Goal: Navigation & Orientation: Find specific page/section

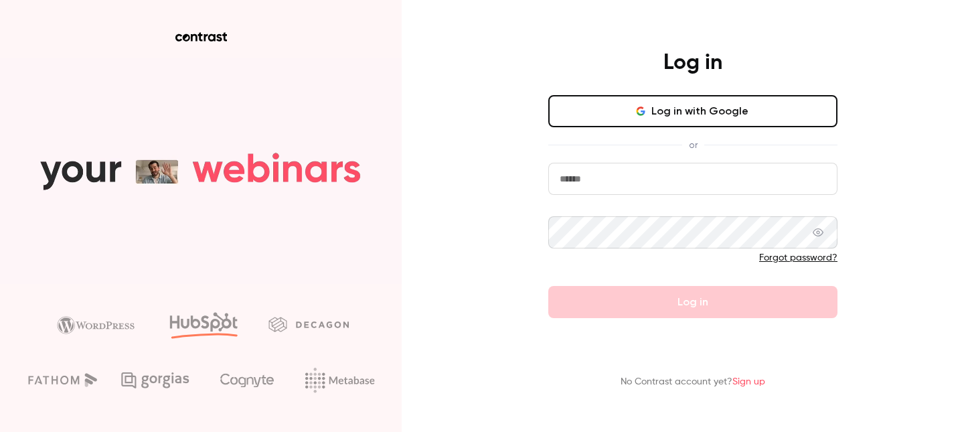
click at [669, 117] on button "Log in with Google" at bounding box center [692, 111] width 289 height 32
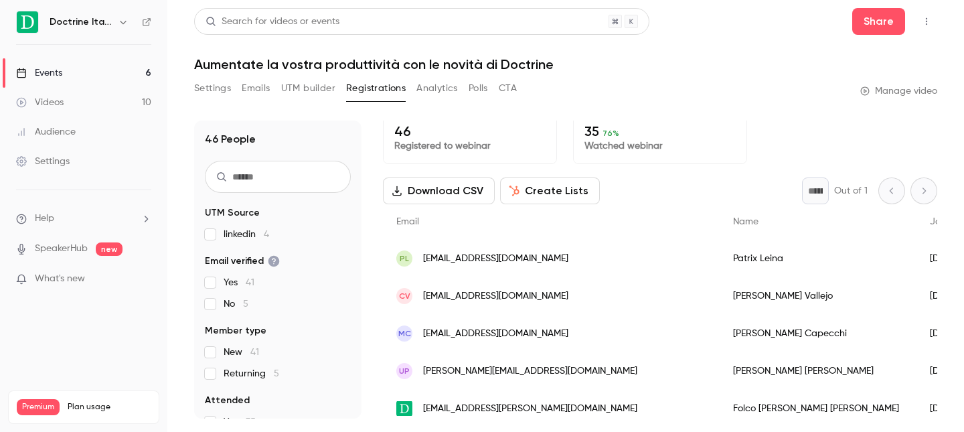
scroll to position [9, 0]
click at [82, 74] on link "Events 6" at bounding box center [83, 72] width 167 height 29
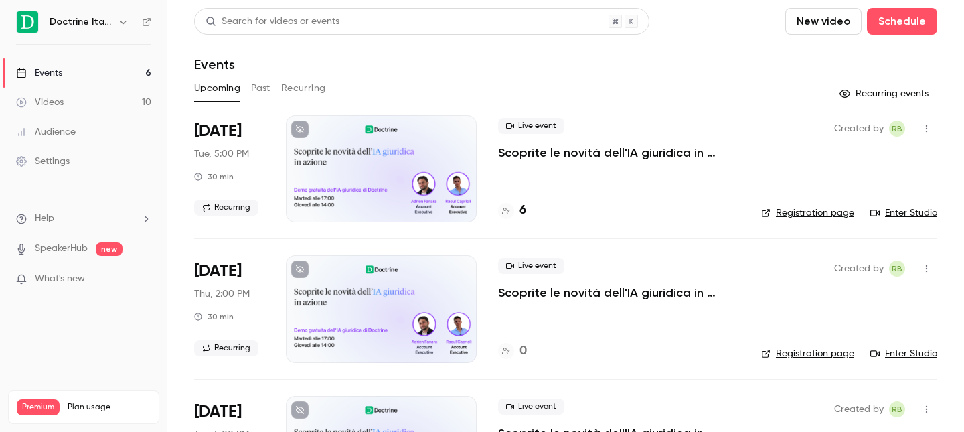
click at [74, 21] on h6 "Doctrine Italia" at bounding box center [81, 21] width 63 height 13
click at [118, 22] on icon "button" at bounding box center [123, 22] width 11 height 11
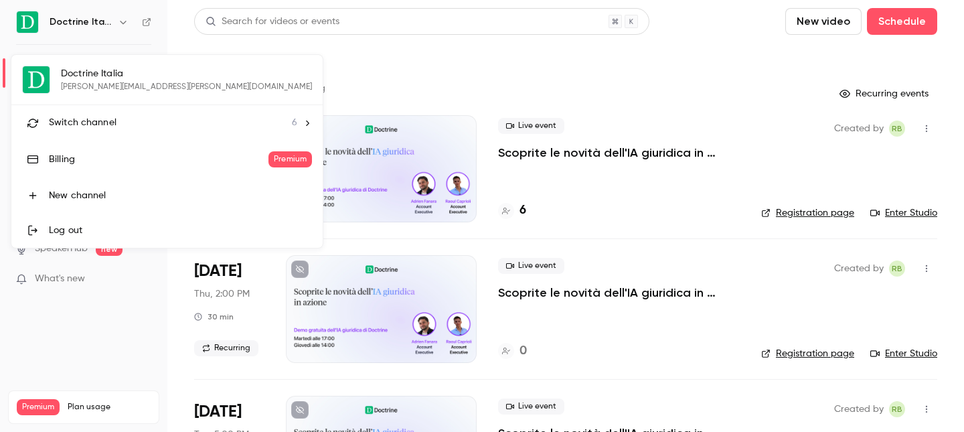
click at [94, 127] on span "Switch channel" at bounding box center [83, 123] width 68 height 14
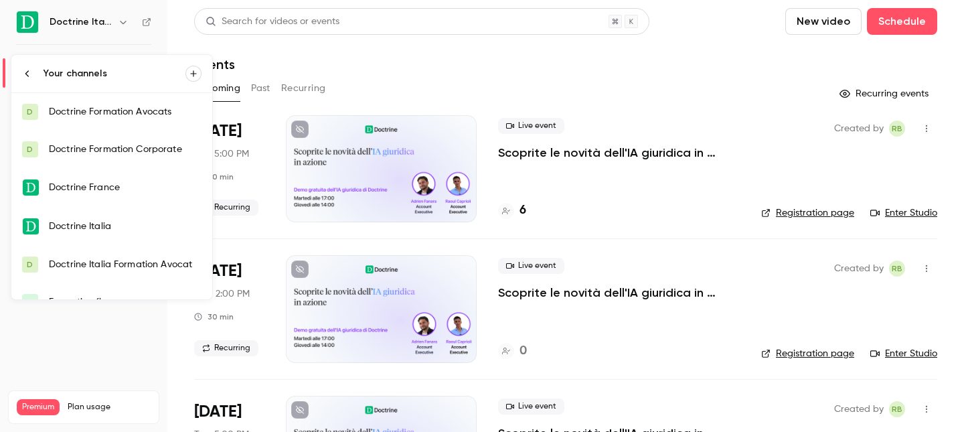
scroll to position [21, 0]
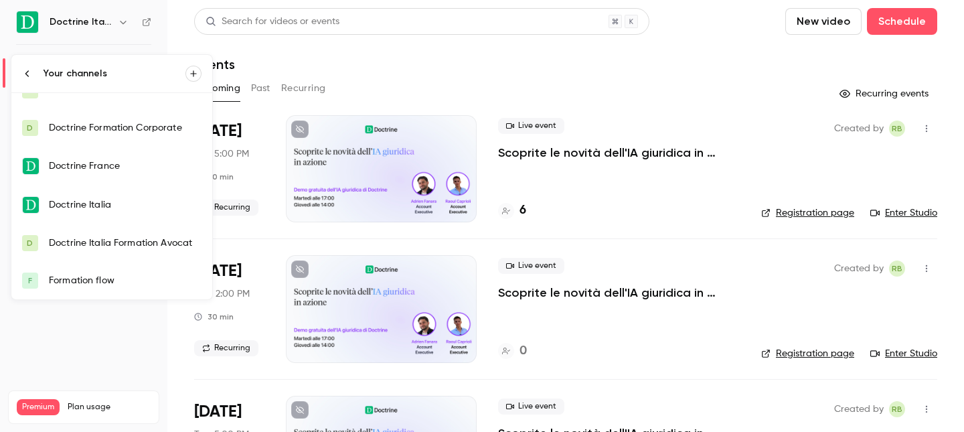
click at [98, 238] on div "Doctrine Italia Formation Avocat" at bounding box center [125, 242] width 153 height 13
